Goal: Task Accomplishment & Management: Manage account settings

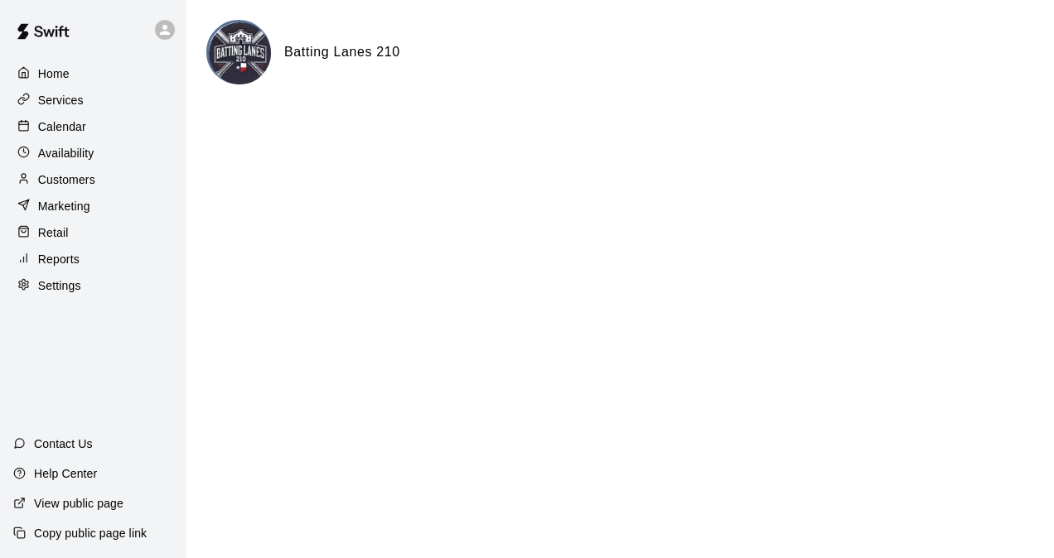
click at [61, 132] on p "Calendar" at bounding box center [62, 126] width 48 height 17
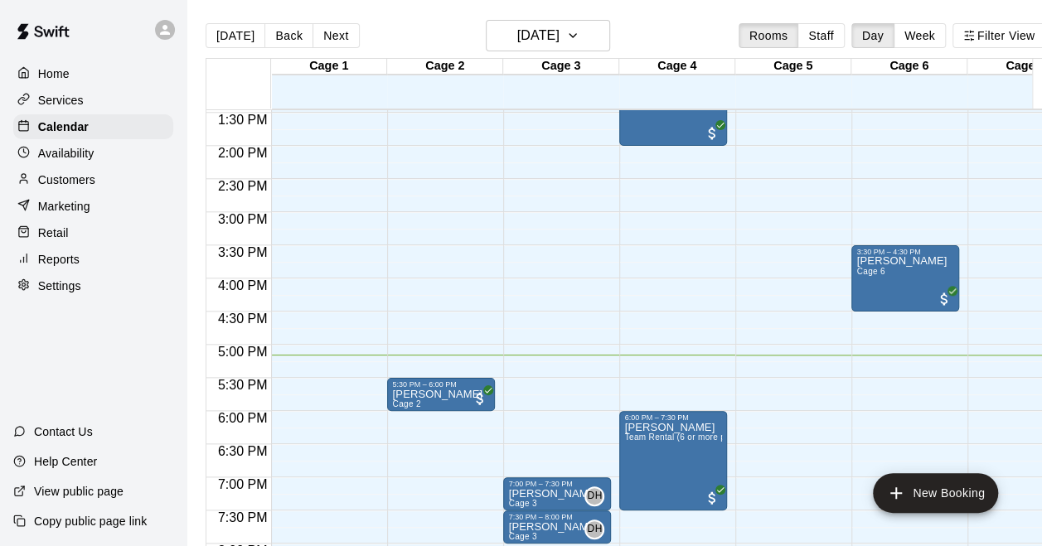
scroll to position [991, 0]
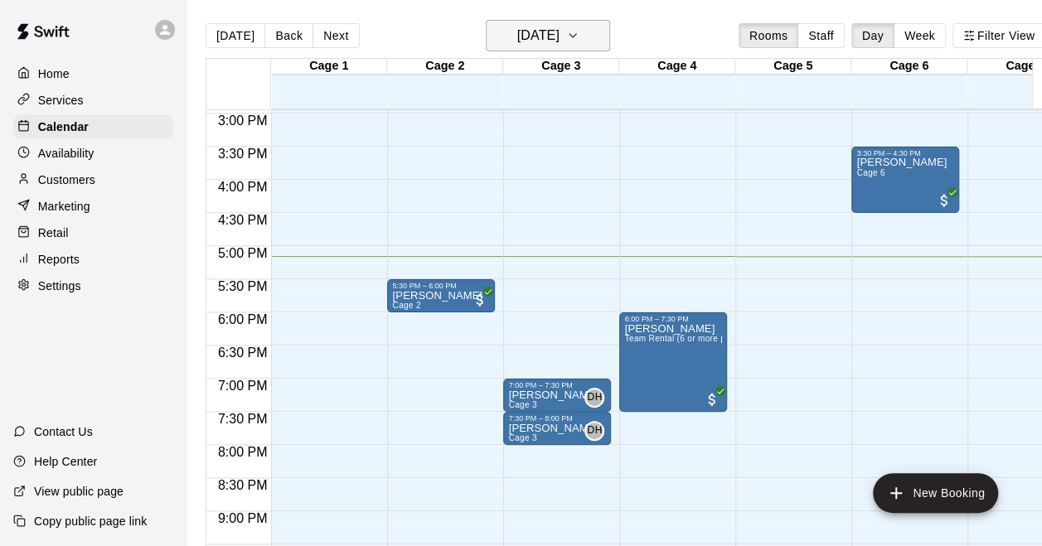
click at [556, 24] on h6 "[DATE]" at bounding box center [538, 35] width 42 height 23
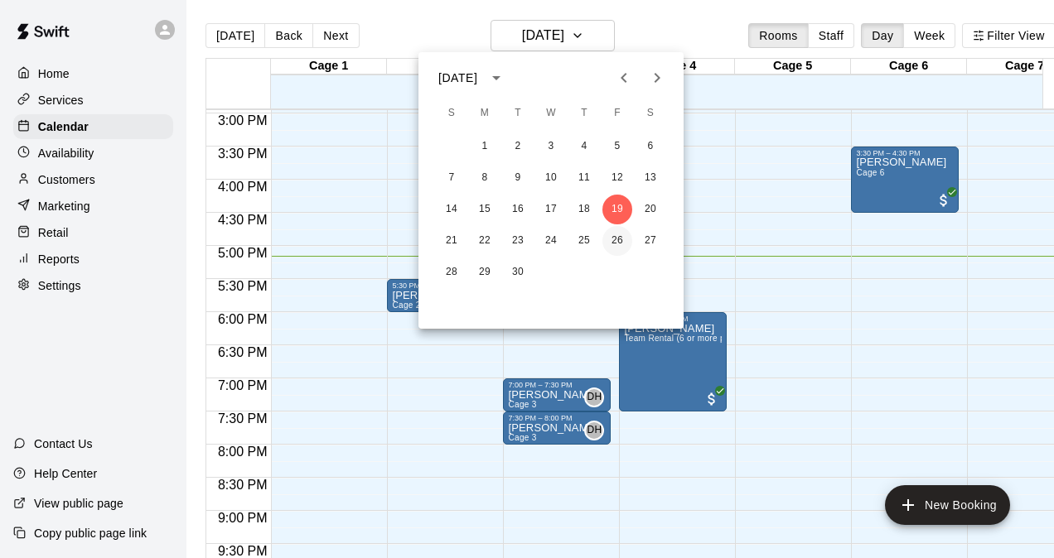
click at [619, 240] on button "26" at bounding box center [617, 241] width 30 height 30
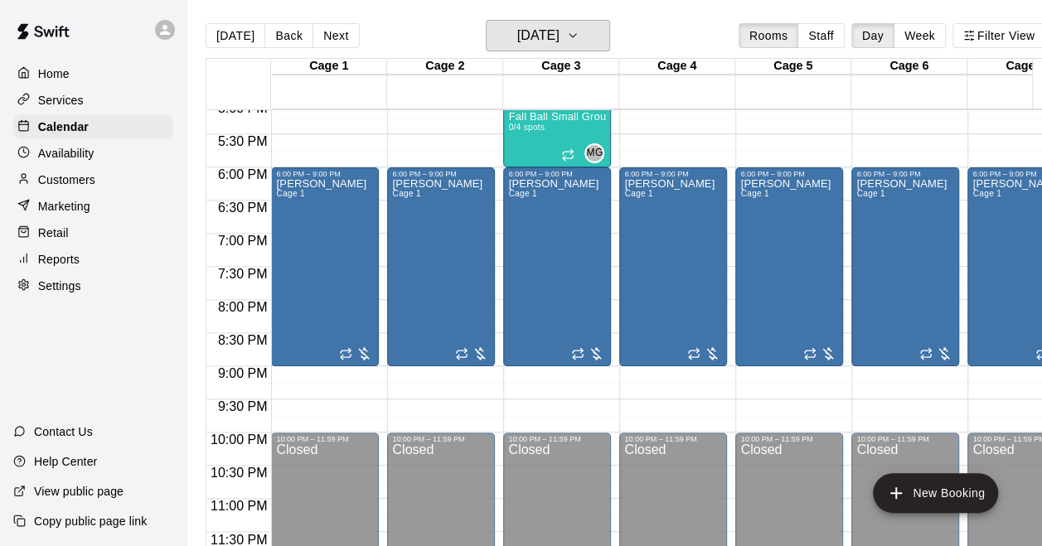
scroll to position [1053, 0]
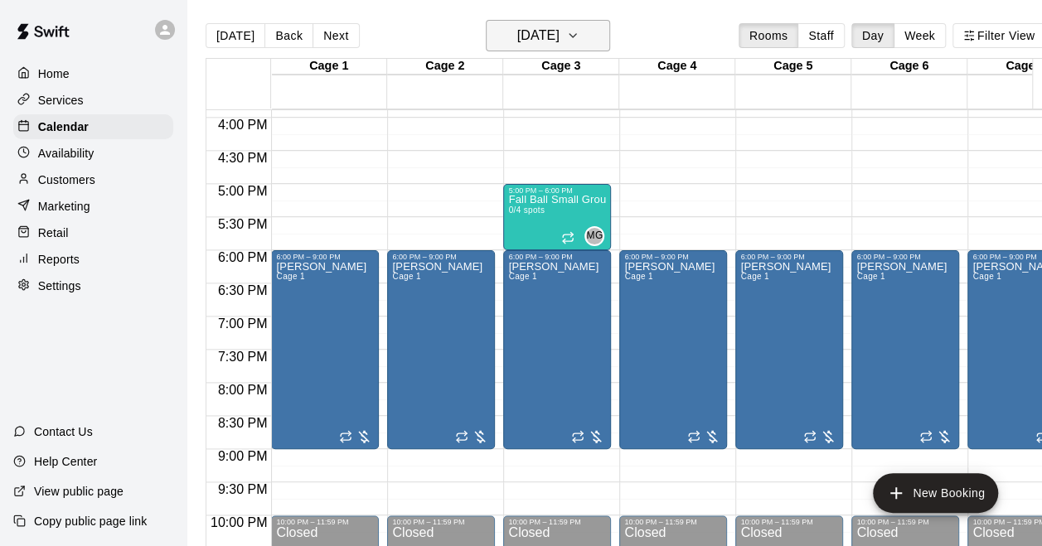
click at [534, 31] on h6 "[DATE]" at bounding box center [538, 35] width 42 height 23
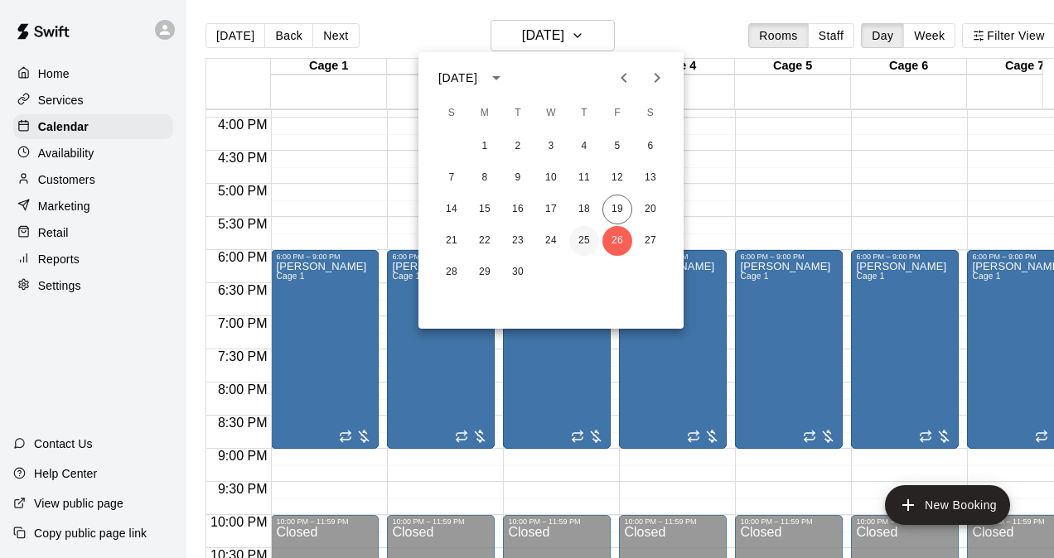
click at [583, 232] on button "25" at bounding box center [584, 241] width 30 height 30
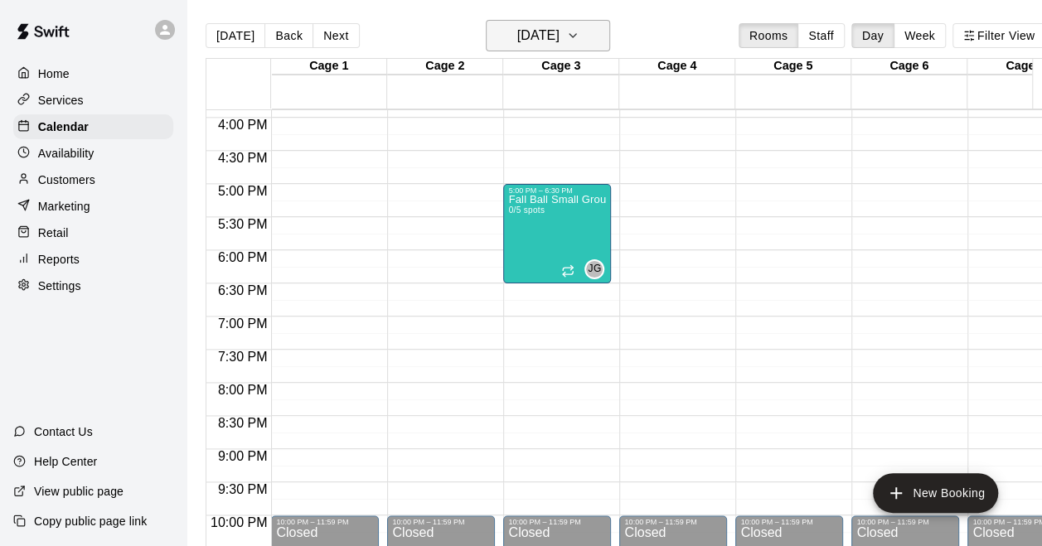
click at [547, 48] on button "[DATE]" at bounding box center [548, 35] width 124 height 31
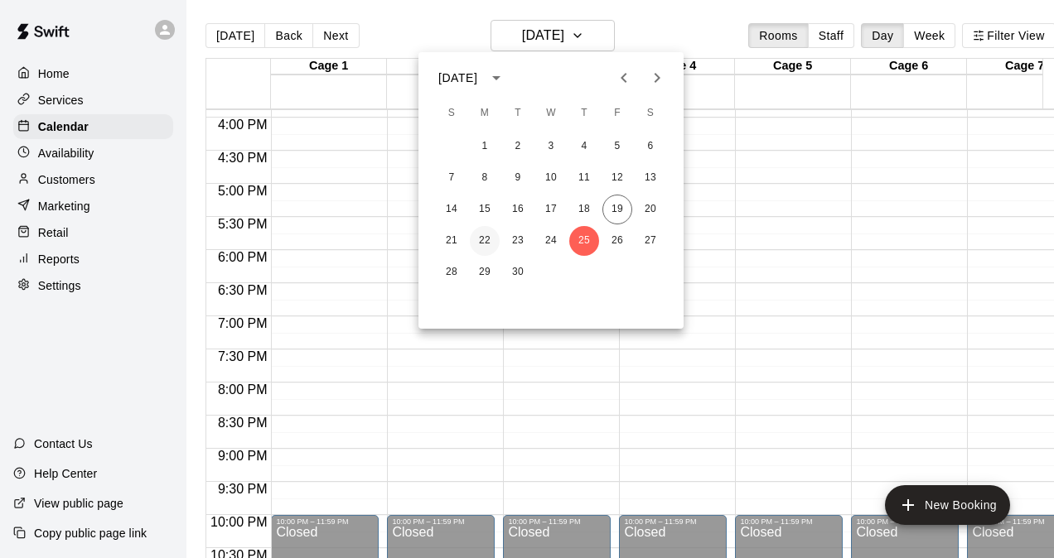
click at [485, 241] on button "22" at bounding box center [485, 241] width 30 height 30
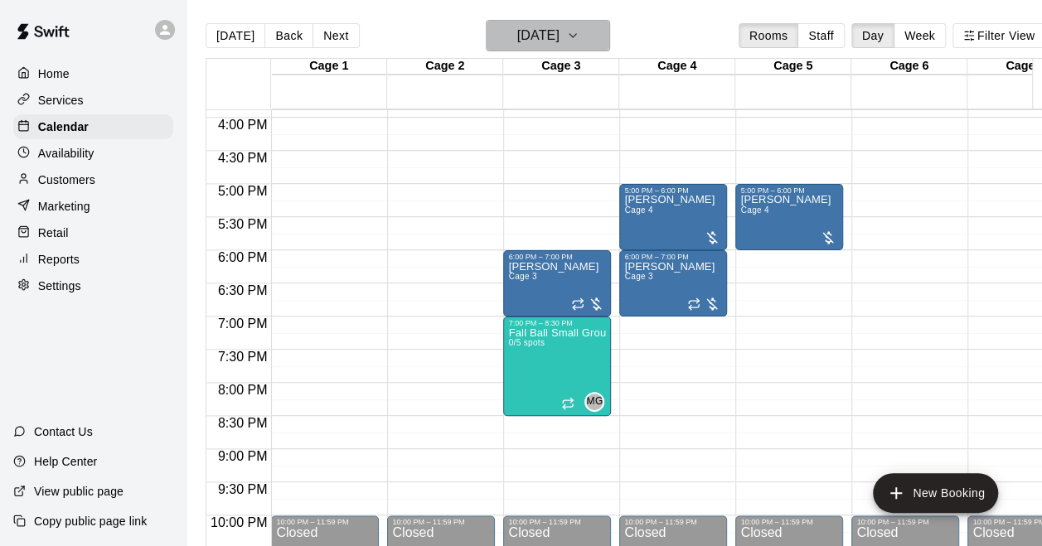
click at [559, 41] on h6 "[DATE]" at bounding box center [538, 35] width 42 height 23
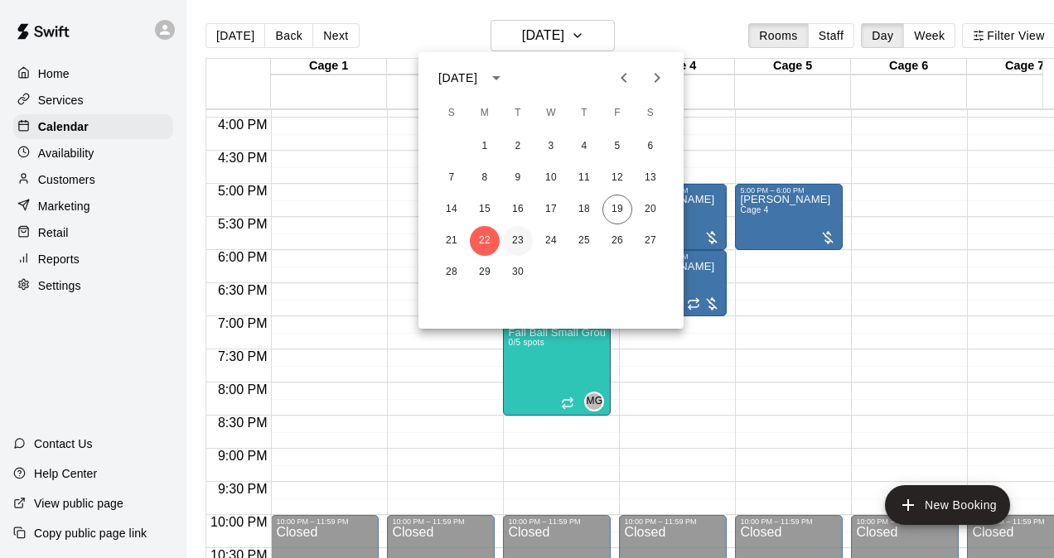
click at [523, 245] on button "23" at bounding box center [518, 241] width 30 height 30
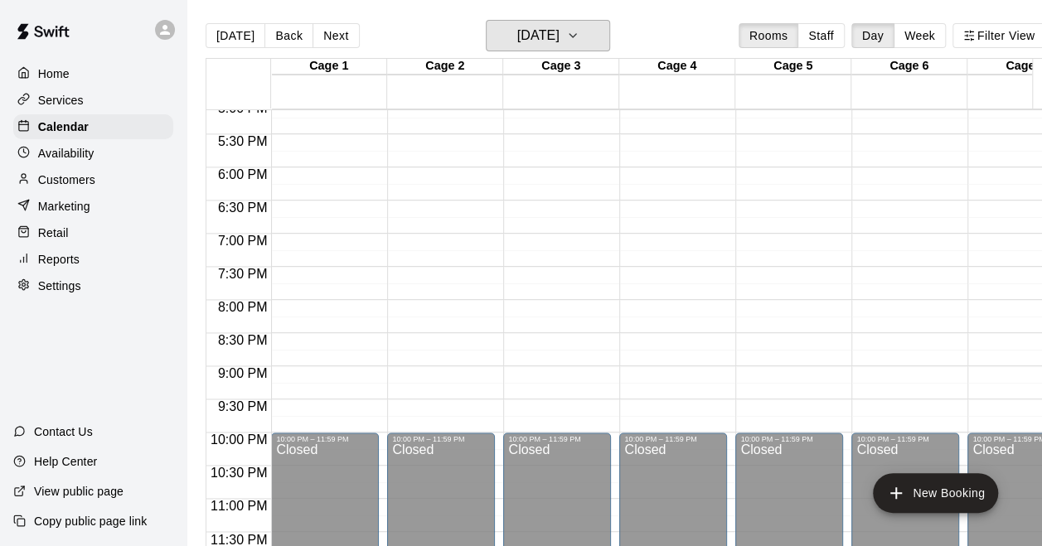
scroll to position [722, 0]
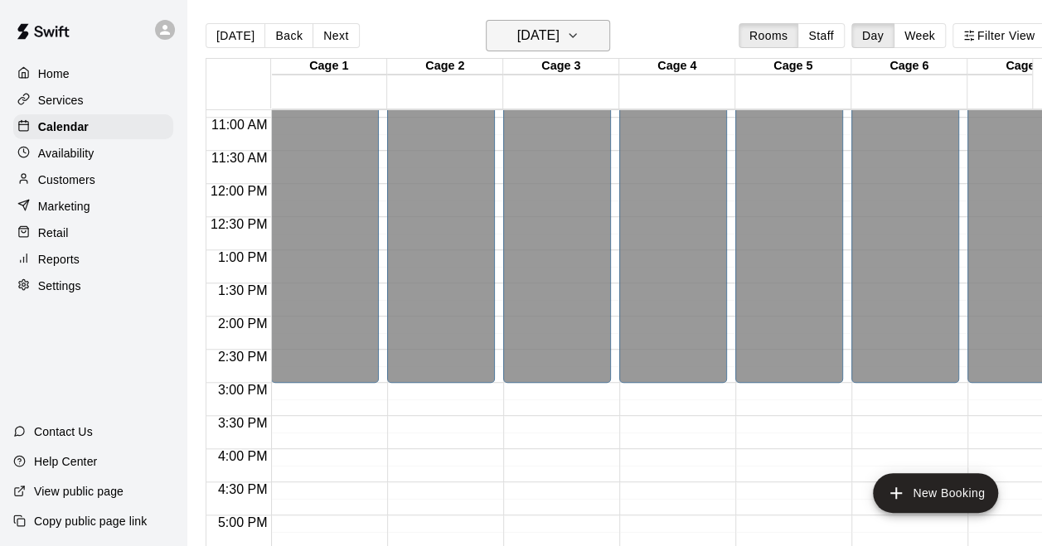
click at [559, 31] on h6 "[DATE]" at bounding box center [538, 35] width 42 height 23
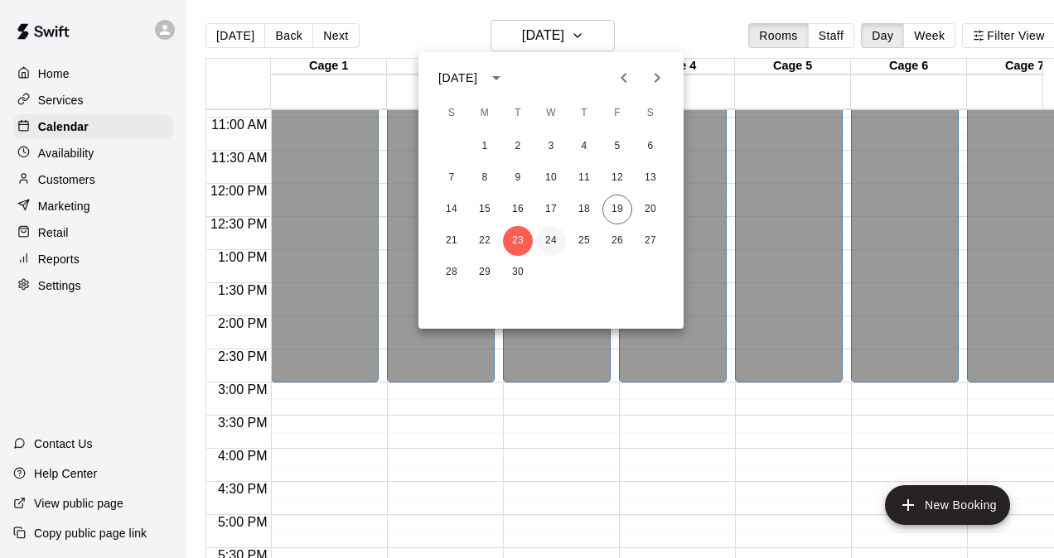
click at [542, 247] on button "24" at bounding box center [551, 241] width 30 height 30
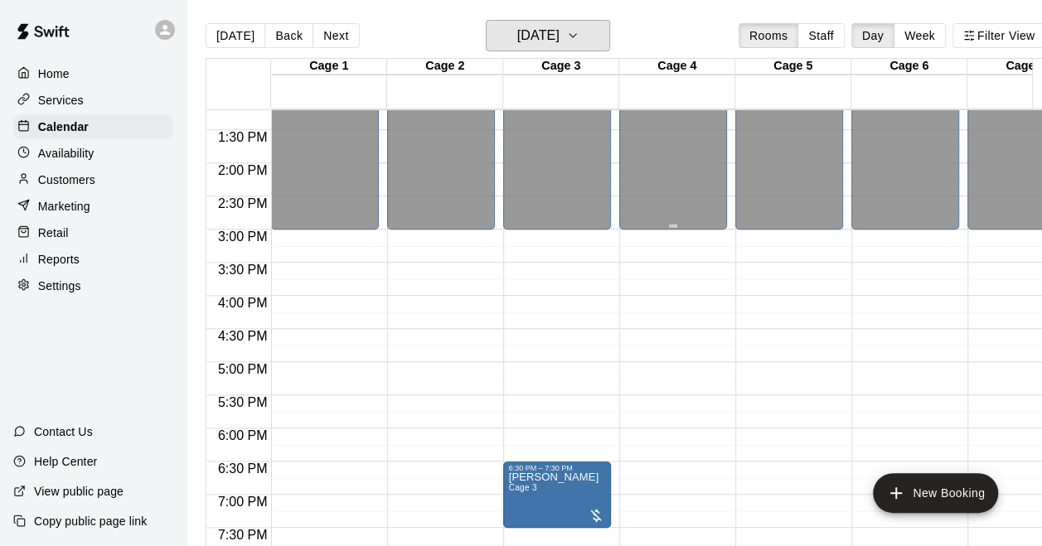
scroll to position [970, 0]
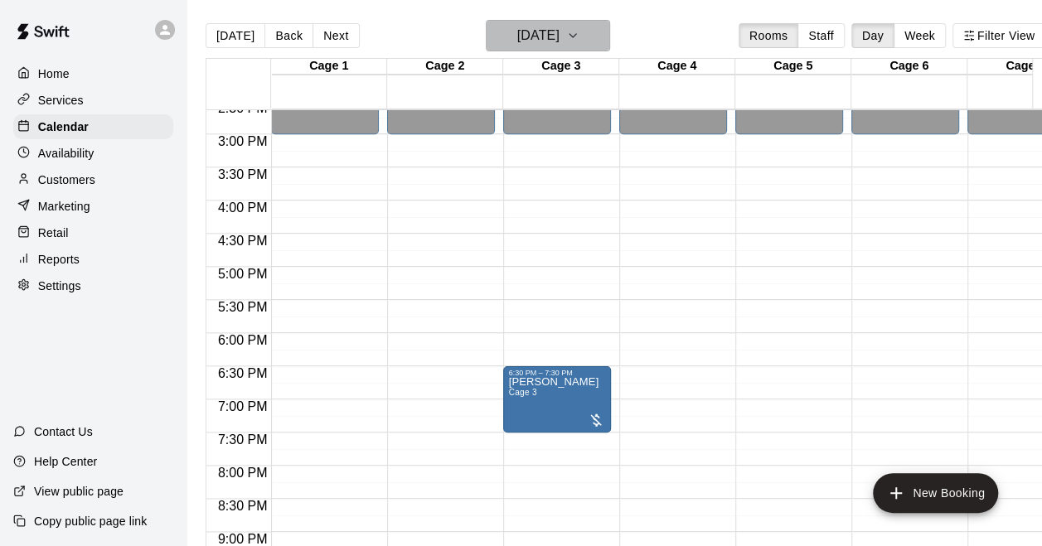
click at [558, 36] on h6 "[DATE]" at bounding box center [538, 35] width 42 height 23
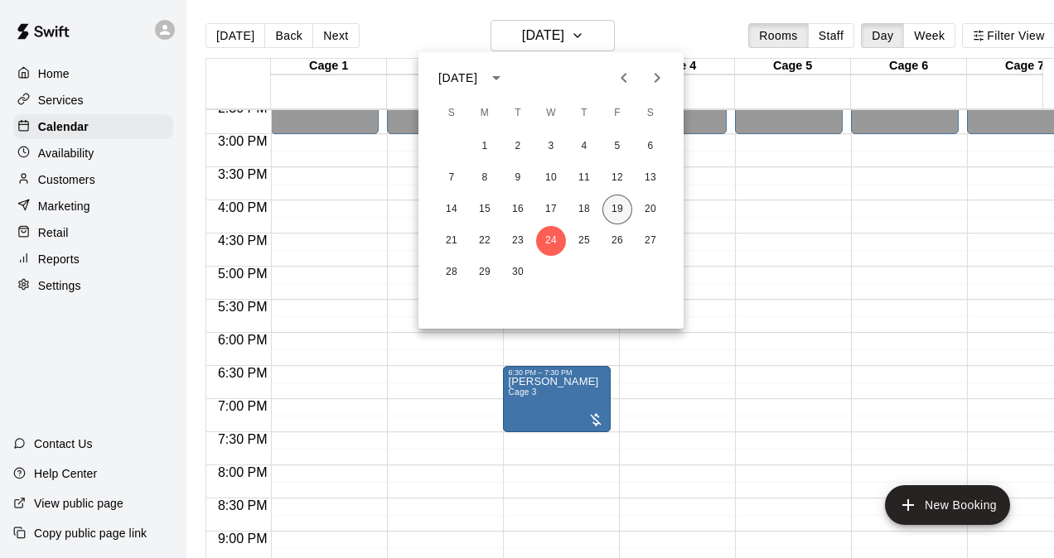
click at [621, 212] on button "19" at bounding box center [617, 210] width 30 height 30
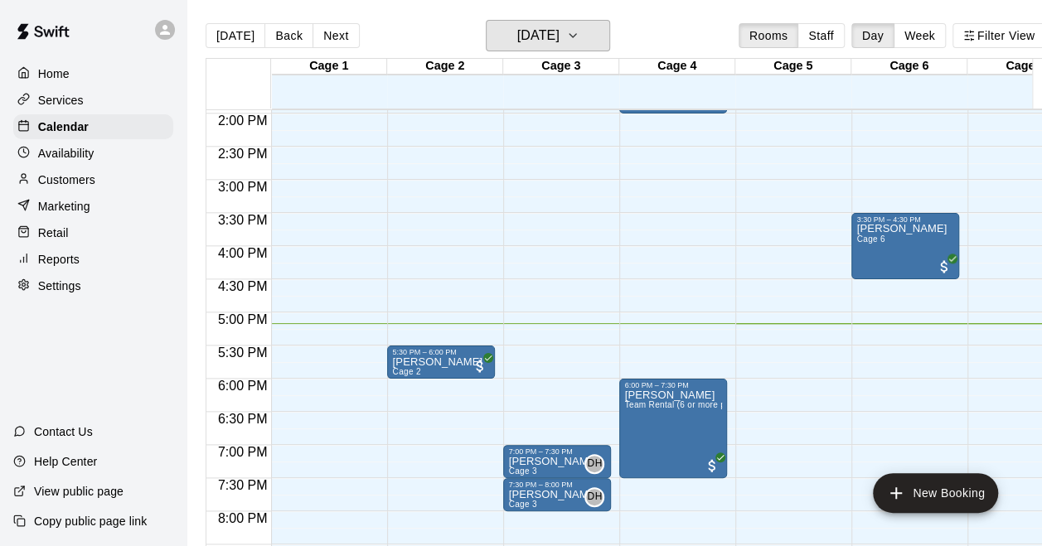
scroll to position [887, 0]
